Goal: Information Seeking & Learning: Learn about a topic

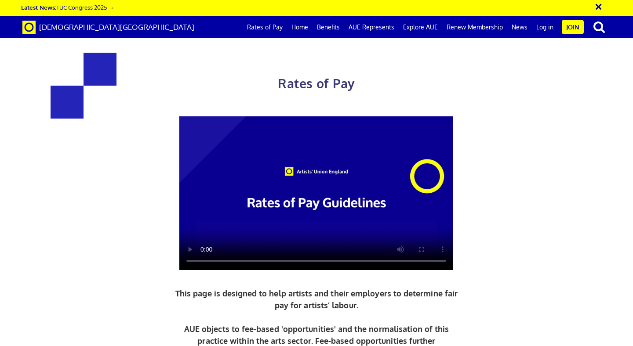
scroll to position [1960, 0]
click at [305, 29] on link "Home" at bounding box center [299, 27] width 25 height 22
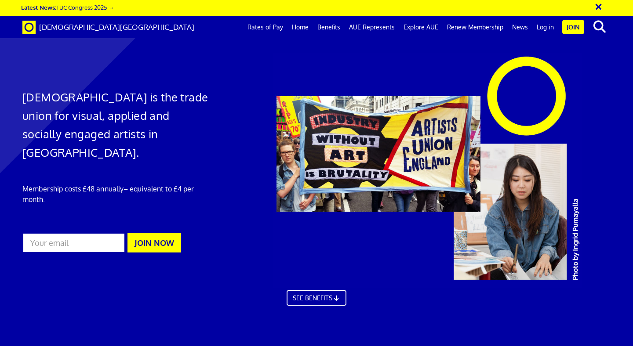
scroll to position [0, 5]
click at [332, 26] on link "Benefits" at bounding box center [329, 27] width 32 height 22
